Goal: Task Accomplishment & Management: Use online tool/utility

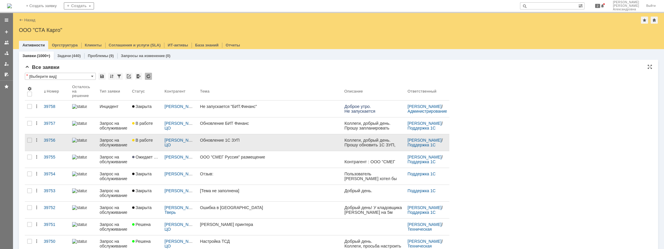
click at [154, 146] on link "В работе" at bounding box center [146, 142] width 33 height 17
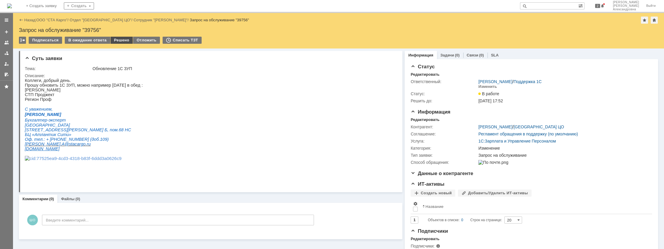
click at [117, 41] on div "Решено" at bounding box center [122, 40] width 22 height 7
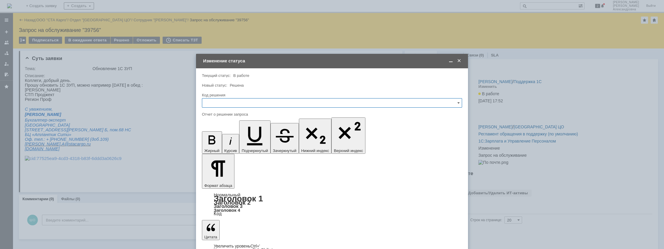
click at [226, 102] on input "text" at bounding box center [332, 102] width 260 height 9
click at [214, 181] on span "Решено" at bounding box center [332, 182] width 253 height 5
type input "Решено"
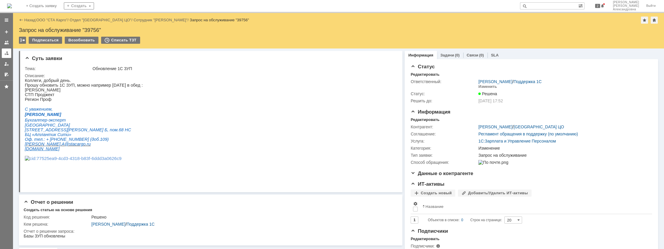
click at [4, 51] on link at bounding box center [6, 53] width 9 height 9
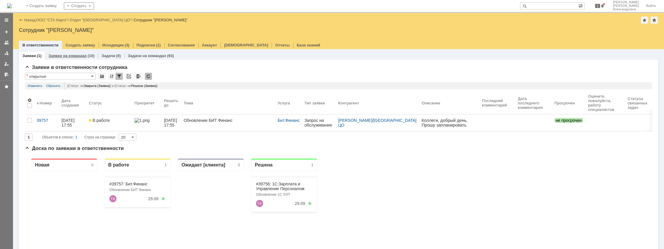
click at [69, 56] on link "Заявки на командах" at bounding box center [68, 56] width 38 height 4
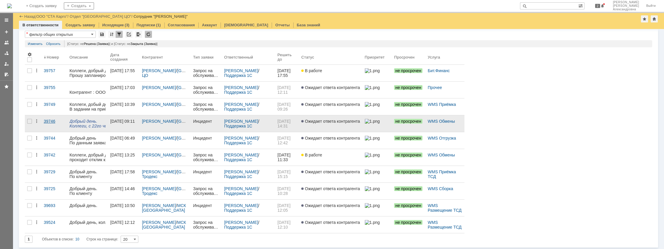
scroll to position [22, 0]
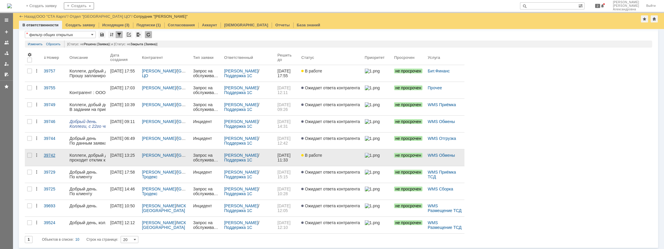
click at [57, 159] on link "39742" at bounding box center [54, 157] width 26 height 17
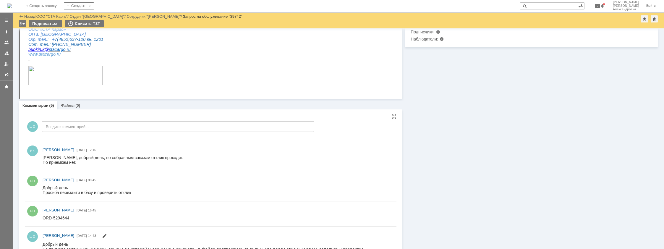
scroll to position [207, 0]
